Goal: Information Seeking & Learning: Understand process/instructions

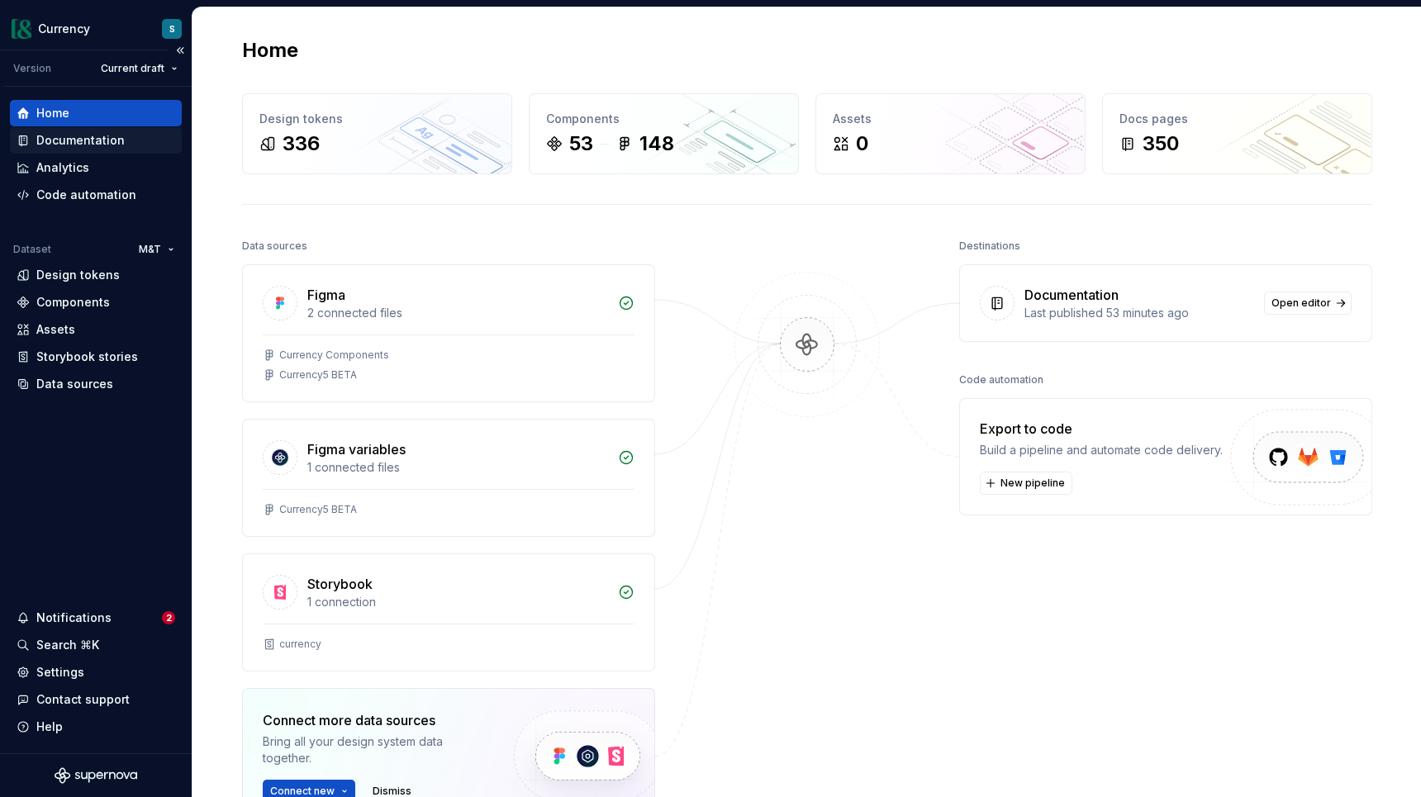
click at [80, 143] on div "Documentation" at bounding box center [80, 140] width 88 height 17
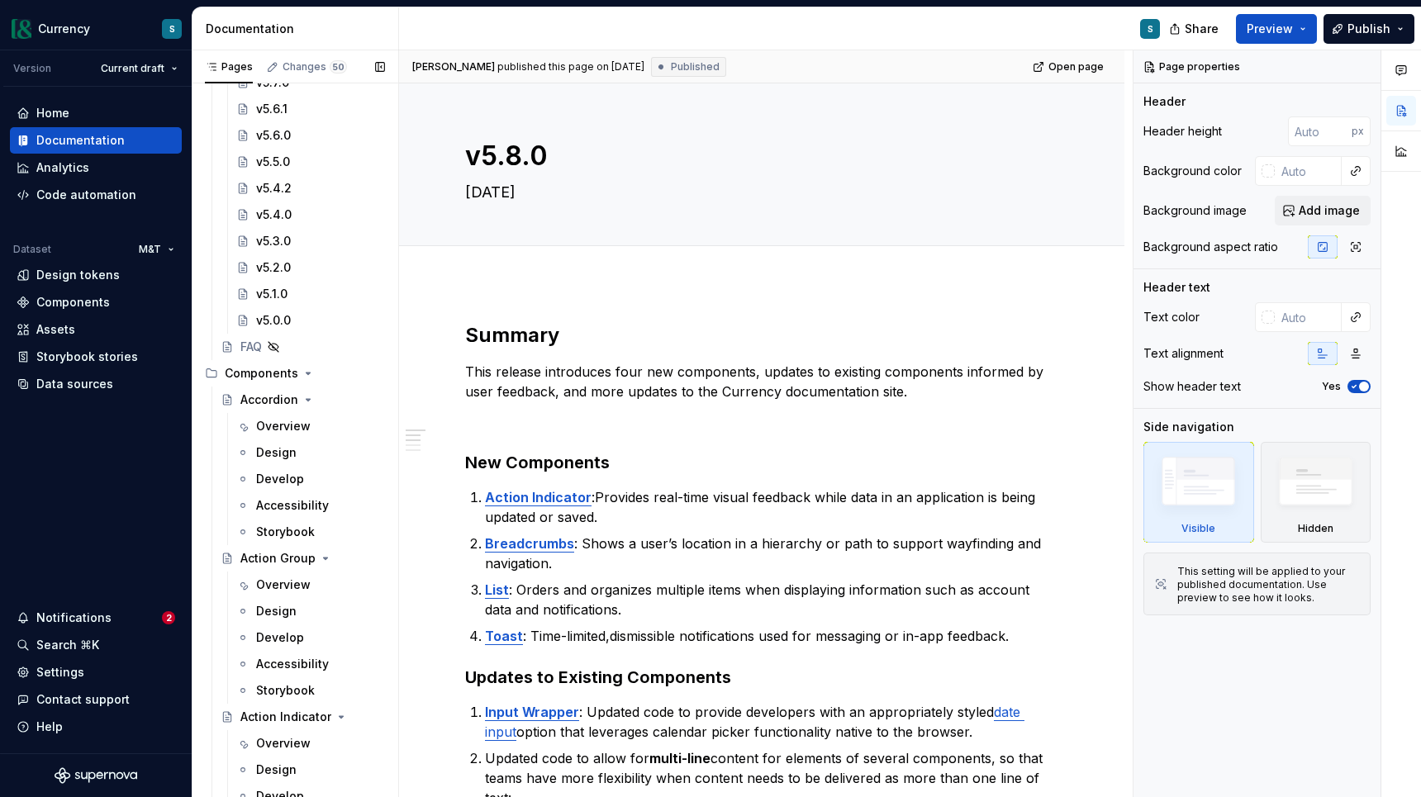
scroll to position [799, 0]
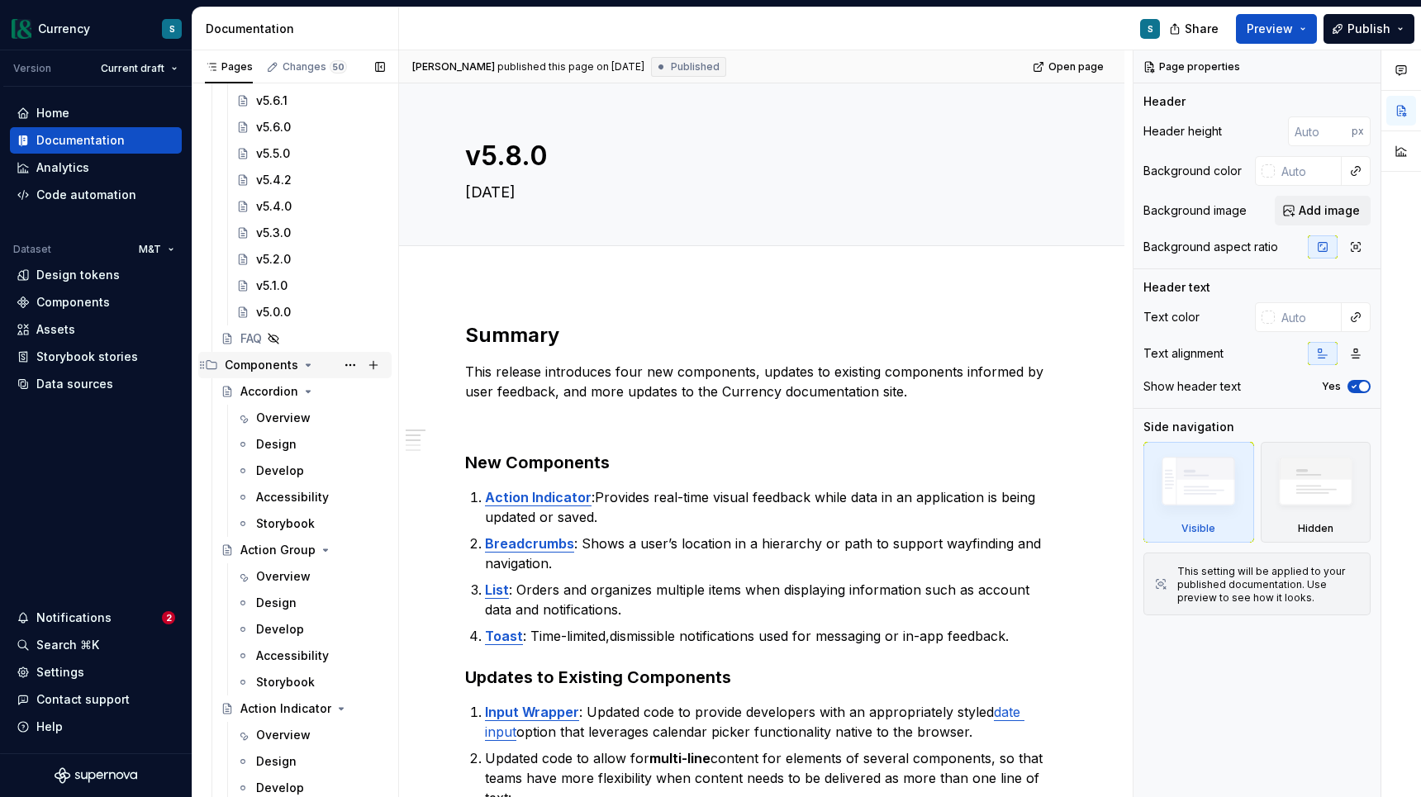
click at [303, 370] on icon "Page tree" at bounding box center [308, 365] width 13 height 13
click at [288, 388] on div "Patterns" at bounding box center [305, 391] width 160 height 23
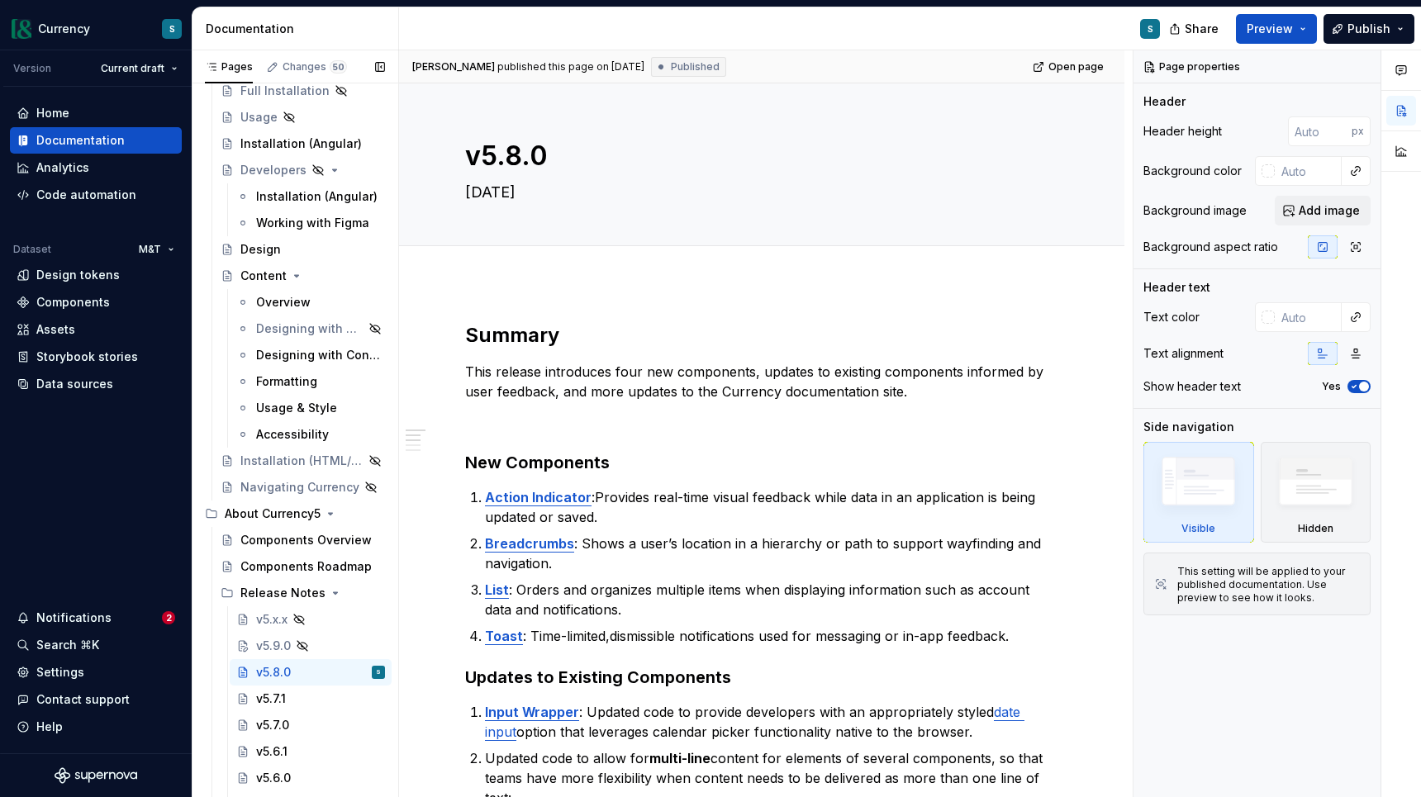
scroll to position [0, 0]
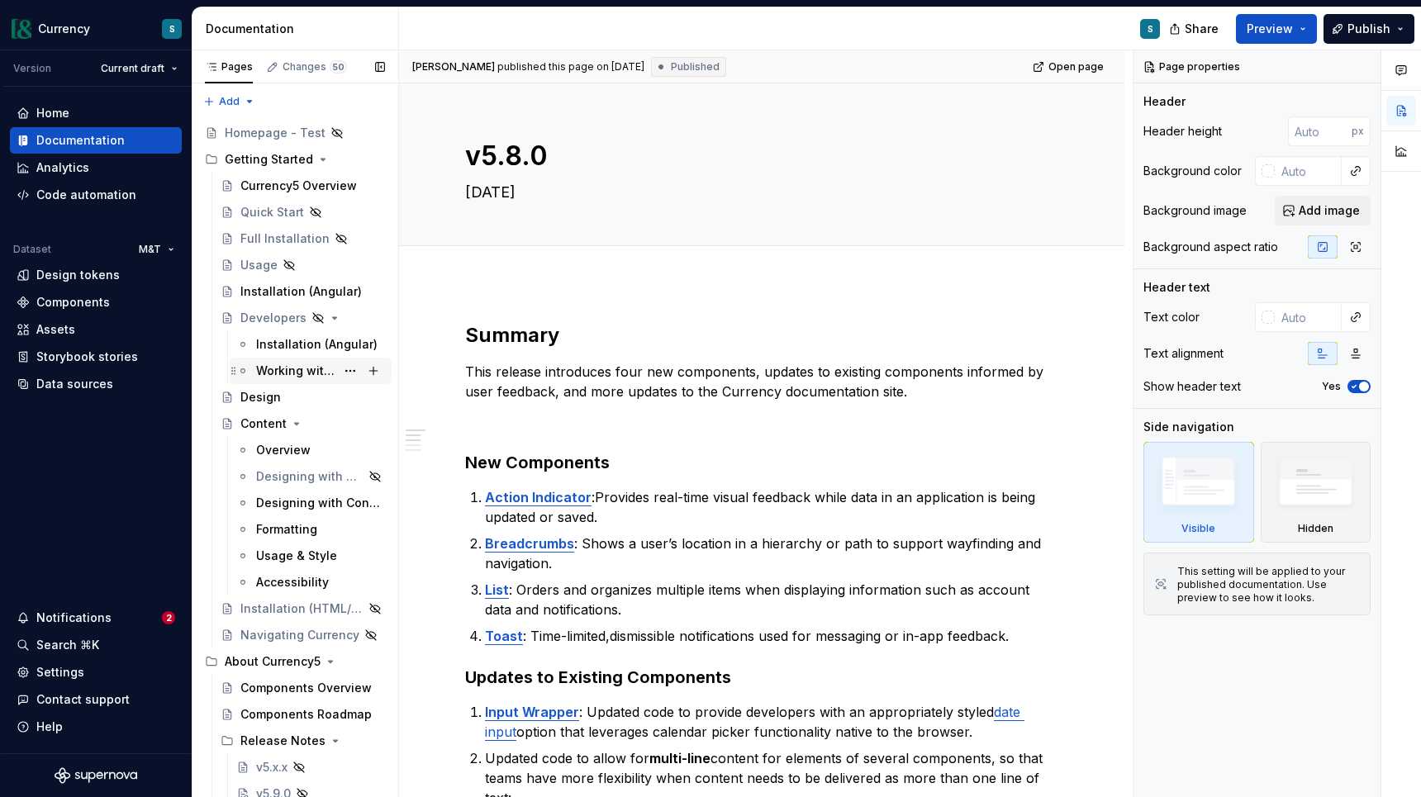
click at [321, 378] on div "Working with Figma" at bounding box center [295, 371] width 79 height 17
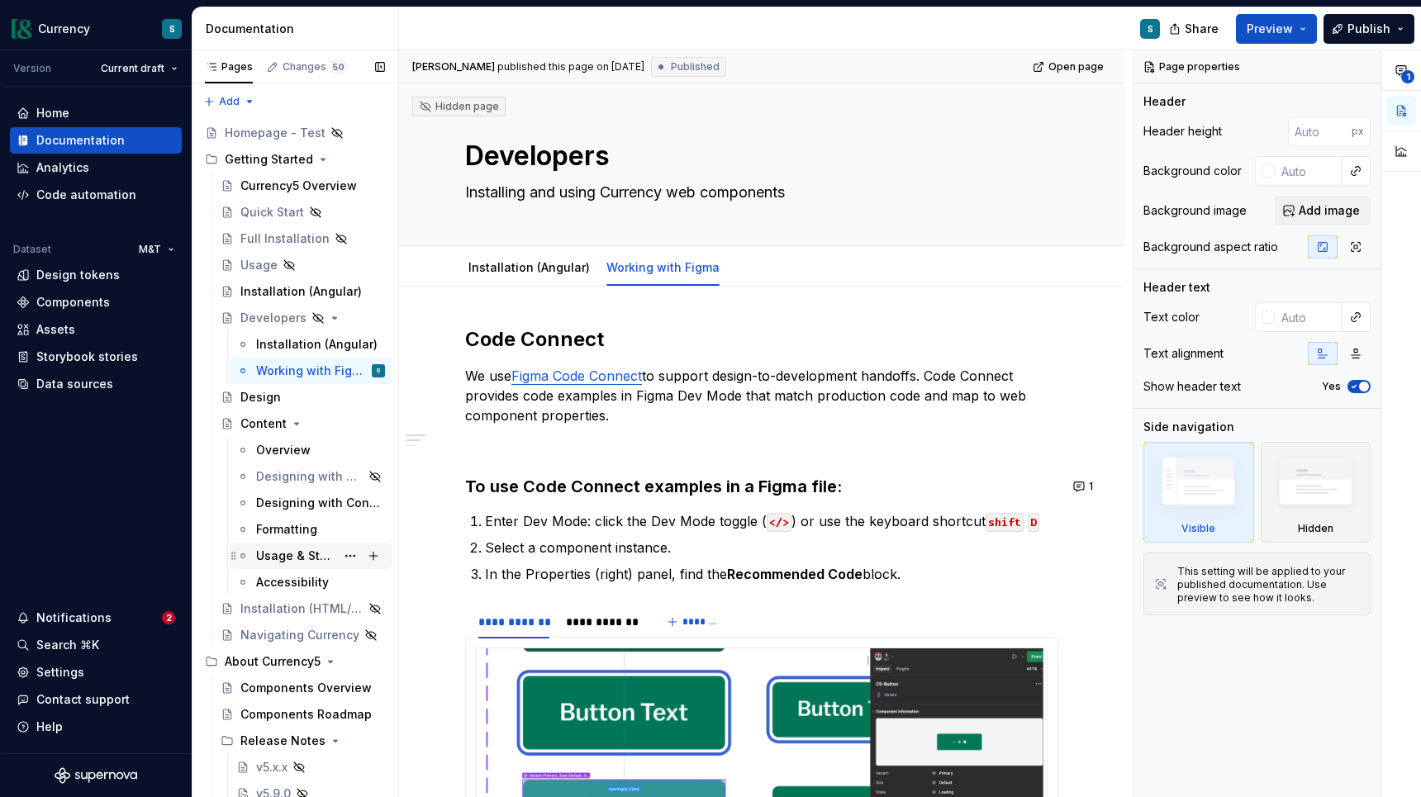
scroll to position [11, 0]
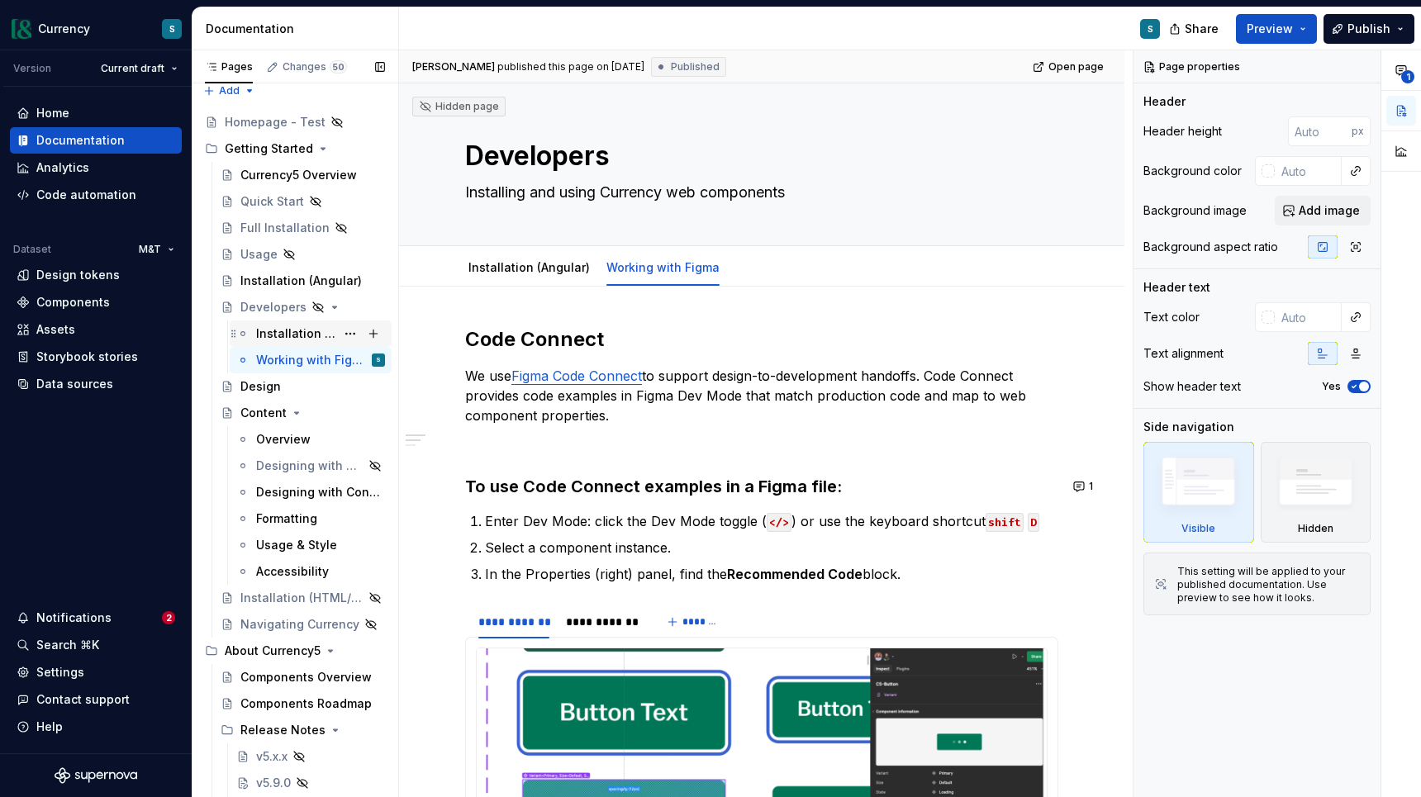
click at [315, 329] on div "Installation (Angular)" at bounding box center [295, 334] width 79 height 17
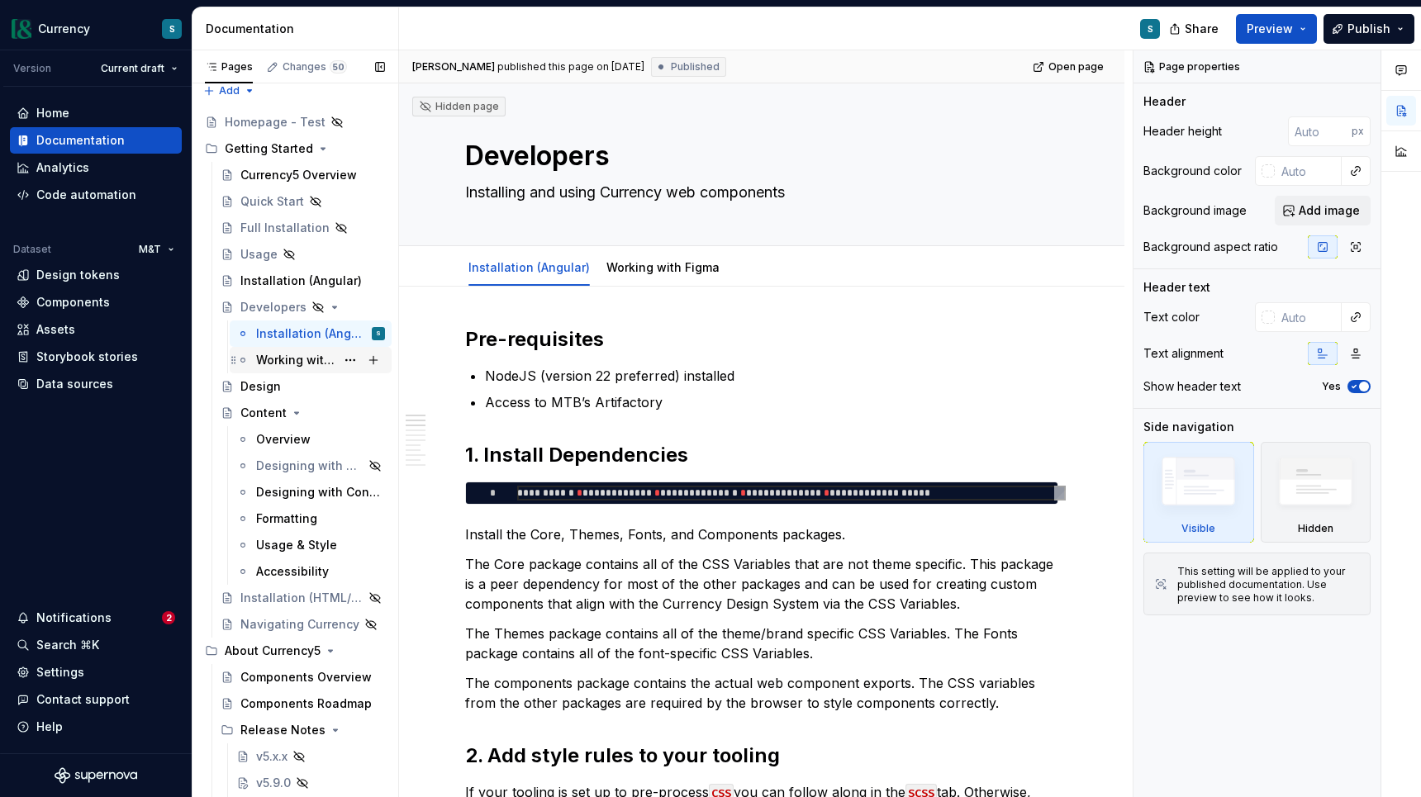
click at [301, 364] on div "Working with Figma" at bounding box center [295, 360] width 79 height 17
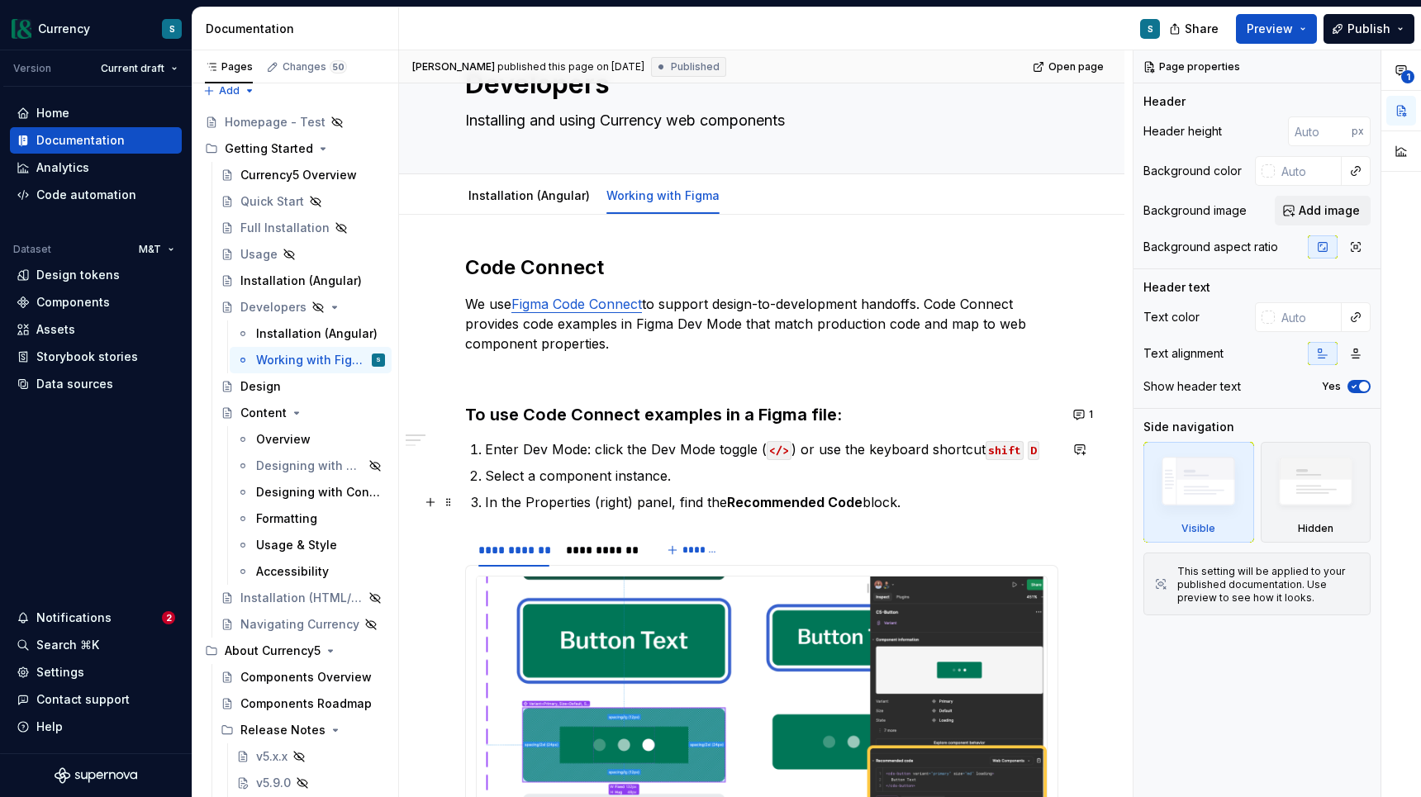
scroll to position [73, 0]
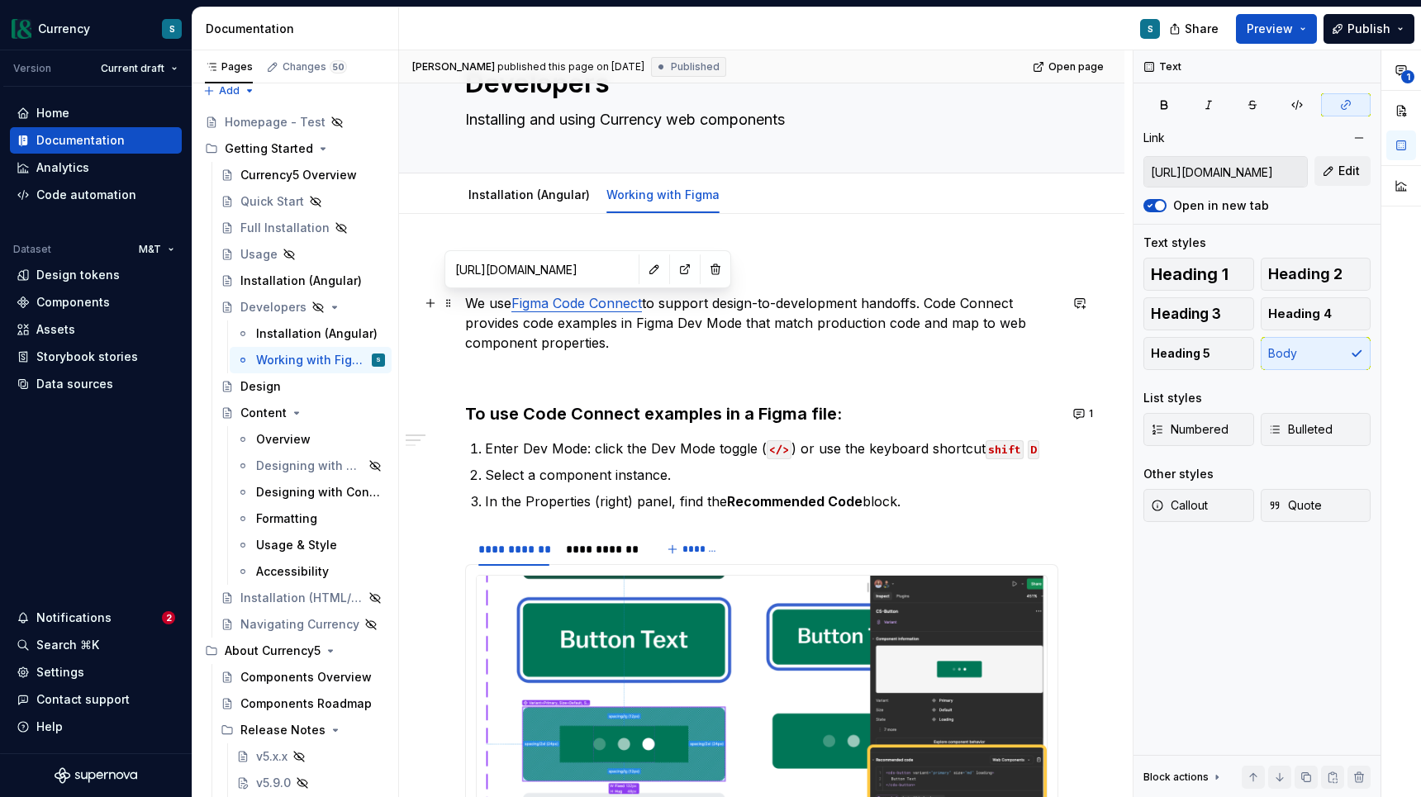
click at [570, 303] on link "Figma Code Connect" at bounding box center [576, 303] width 131 height 17
click at [673, 267] on button "button" at bounding box center [684, 269] width 23 height 23
type textarea "*"
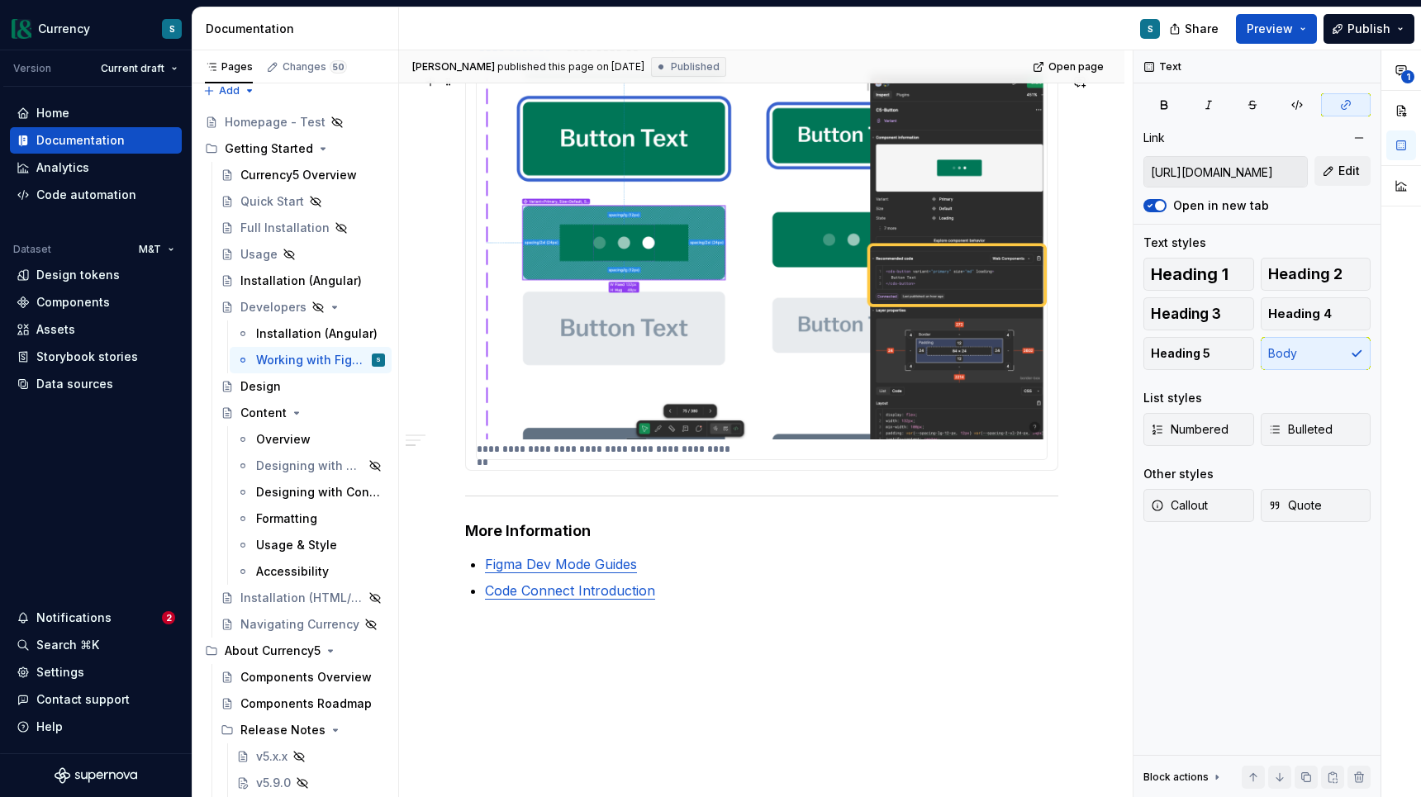
scroll to position [578, 0]
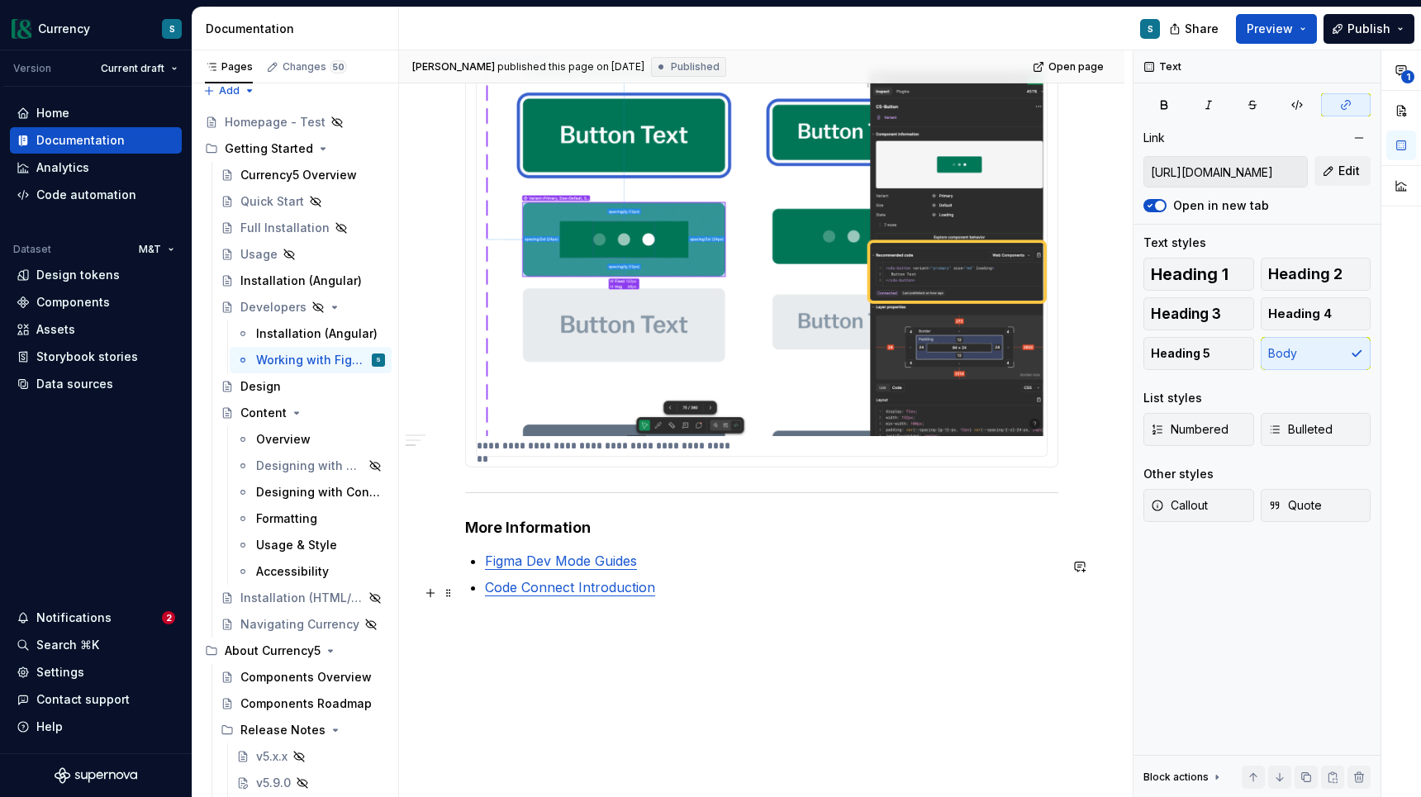
type input "[URL][DOMAIN_NAME]"
click at [580, 596] on link "Code Connect Introduction" at bounding box center [570, 587] width 170 height 17
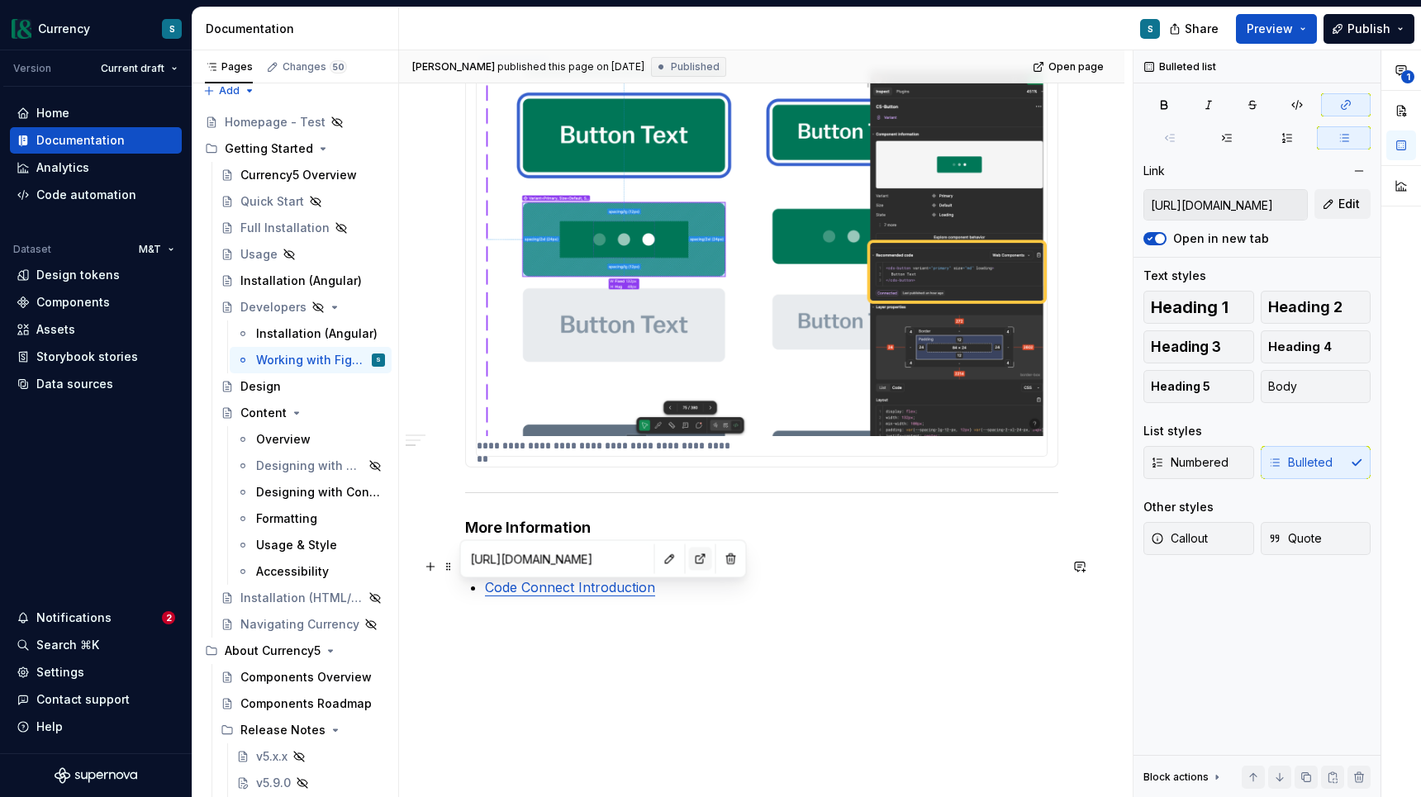
click at [689, 560] on button "button" at bounding box center [700, 559] width 23 height 23
